Goal: Information Seeking & Learning: Learn about a topic

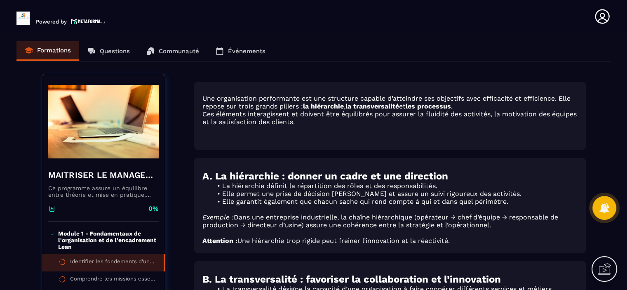
click at [78, 231] on p "Module 1 - Fondamentaux de l'organisation et de l'encadrement Lean" at bounding box center [107, 240] width 98 height 20
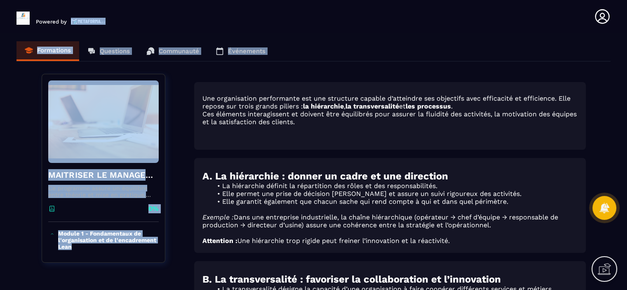
drag, startPoint x: 131, startPoint y: -30, endPoint x: 157, endPoint y: -50, distance: 33.3
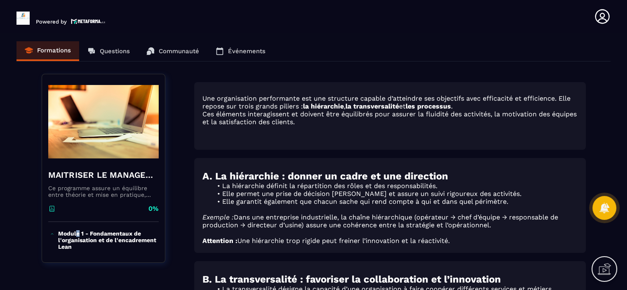
drag, startPoint x: 99, startPoint y: 233, endPoint x: 78, endPoint y: 235, distance: 21.2
click at [78, 235] on p "Module 1 - Fondamentaux de l'organisation et de l'encadrement Lean" at bounding box center [107, 240] width 98 height 20
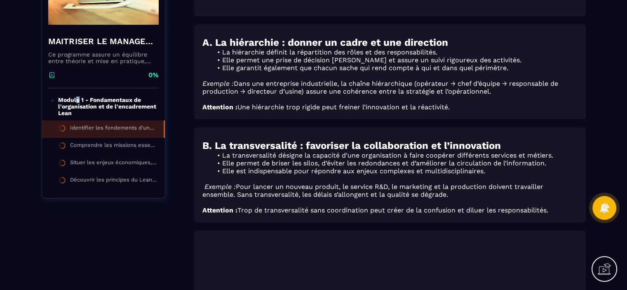
scroll to position [136, 0]
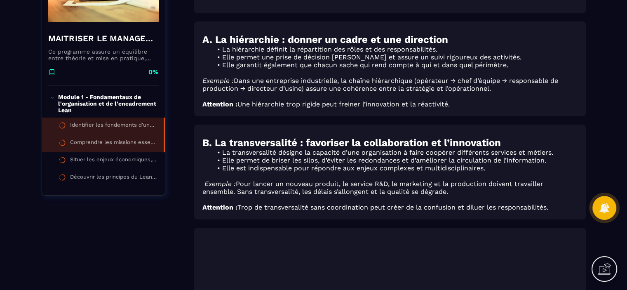
click at [105, 143] on div "Comprendre les missions essentielles du manager dans un environnement complexe" at bounding box center [112, 143] width 85 height 9
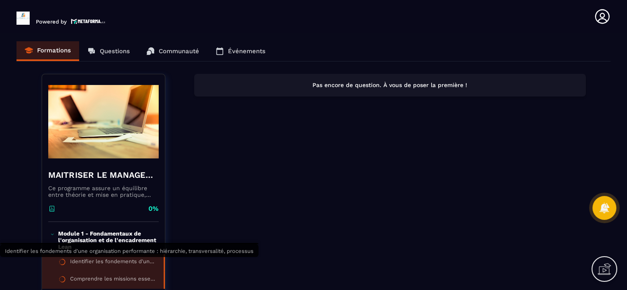
click at [93, 258] on div "Identifier les fondements d'une organisation performante : hiérarchie, transver…" at bounding box center [112, 262] width 85 height 9
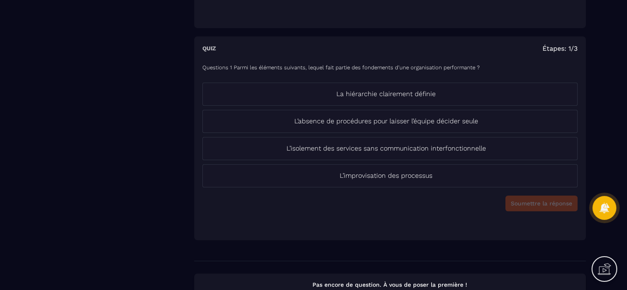
scroll to position [610, 0]
